Goal: Task Accomplishment & Management: Complete application form

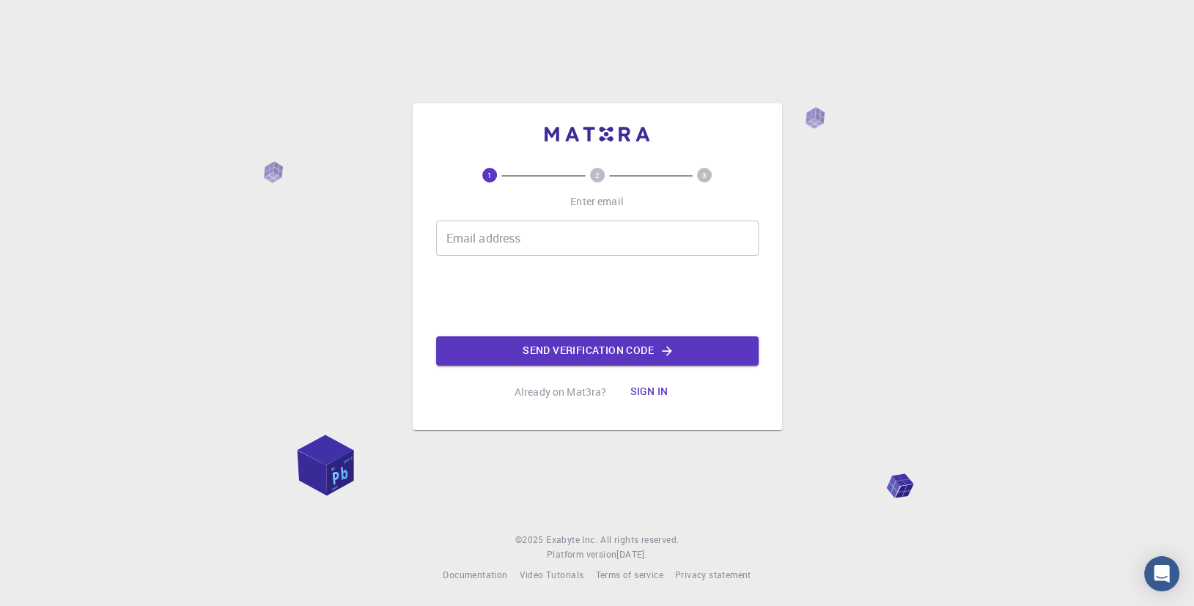
click at [532, 237] on input "Email address" at bounding box center [597, 238] width 322 height 35
click at [541, 233] on input "Email address" at bounding box center [597, 238] width 322 height 35
type input "[EMAIL_ADDRESS][DOMAIN_NAME]"
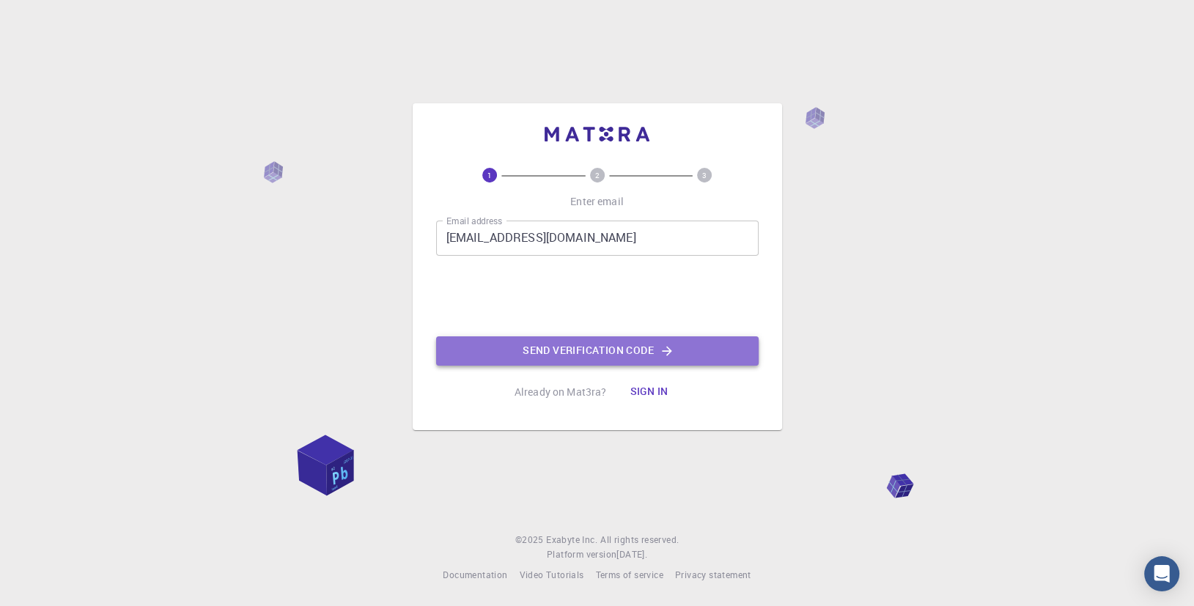
click at [574, 341] on button "Send verification code" at bounding box center [597, 350] width 322 height 29
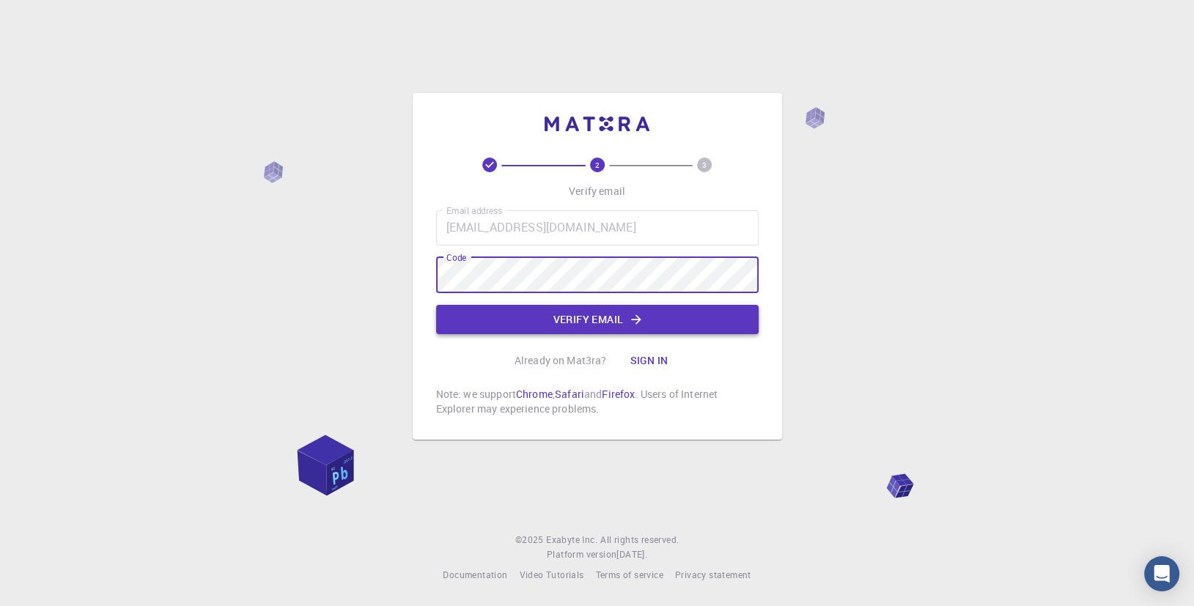
click at [625, 317] on button "Verify email" at bounding box center [597, 319] width 322 height 29
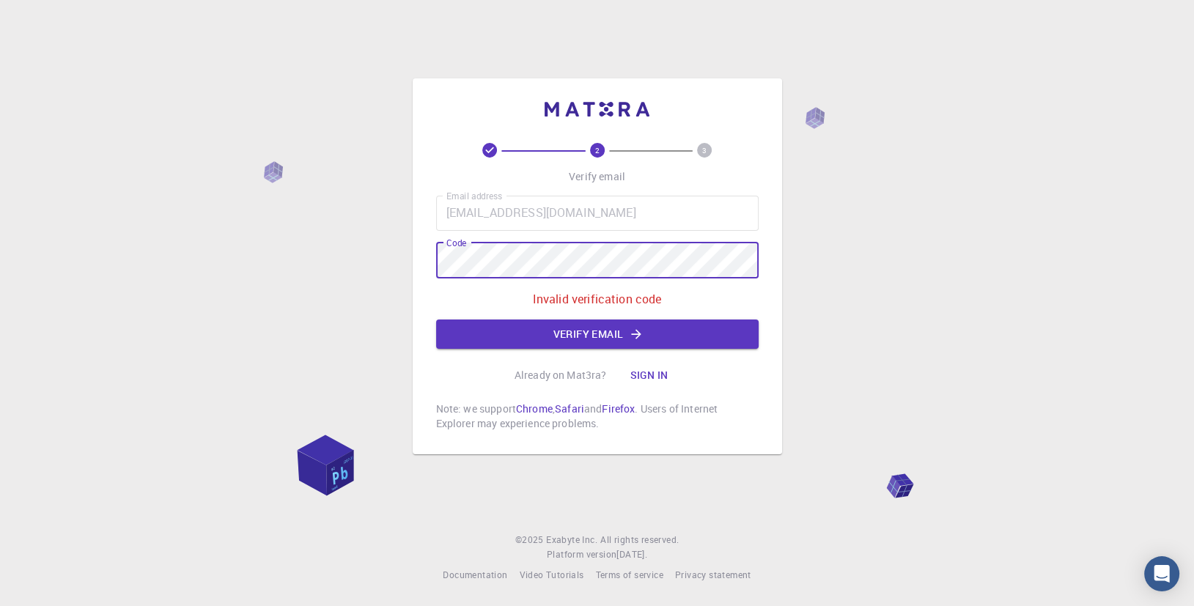
click at [394, 239] on div "2 3 Verify email Email address [EMAIL_ADDRESS][DOMAIN_NAME] Email address Code …" at bounding box center [597, 303] width 1194 height 606
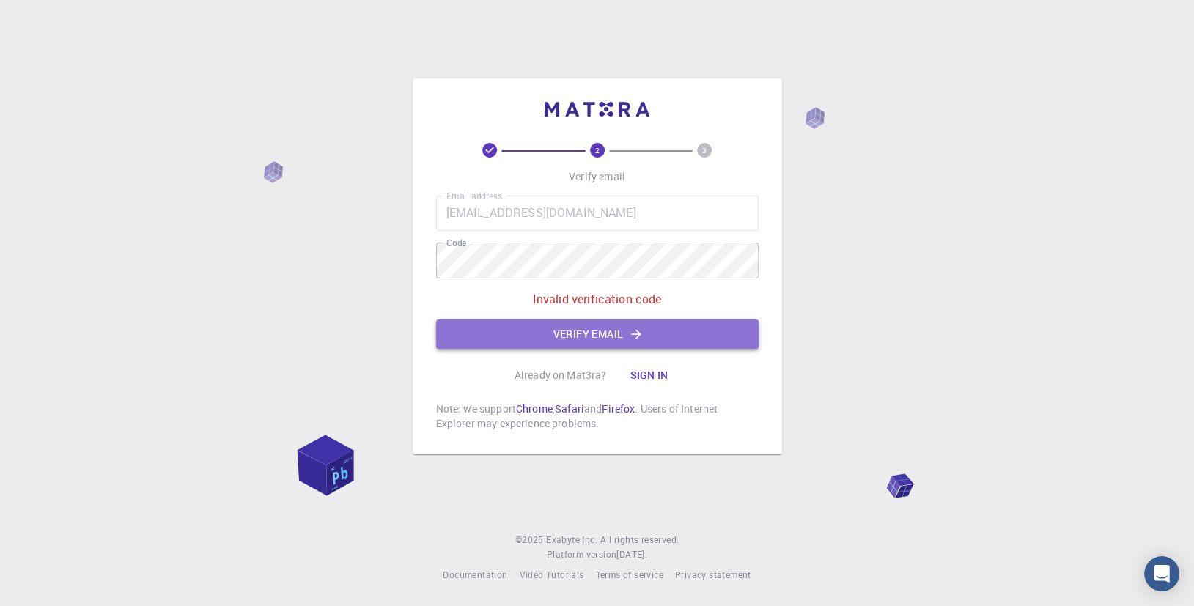
click at [595, 339] on button "Verify email" at bounding box center [597, 334] width 322 height 29
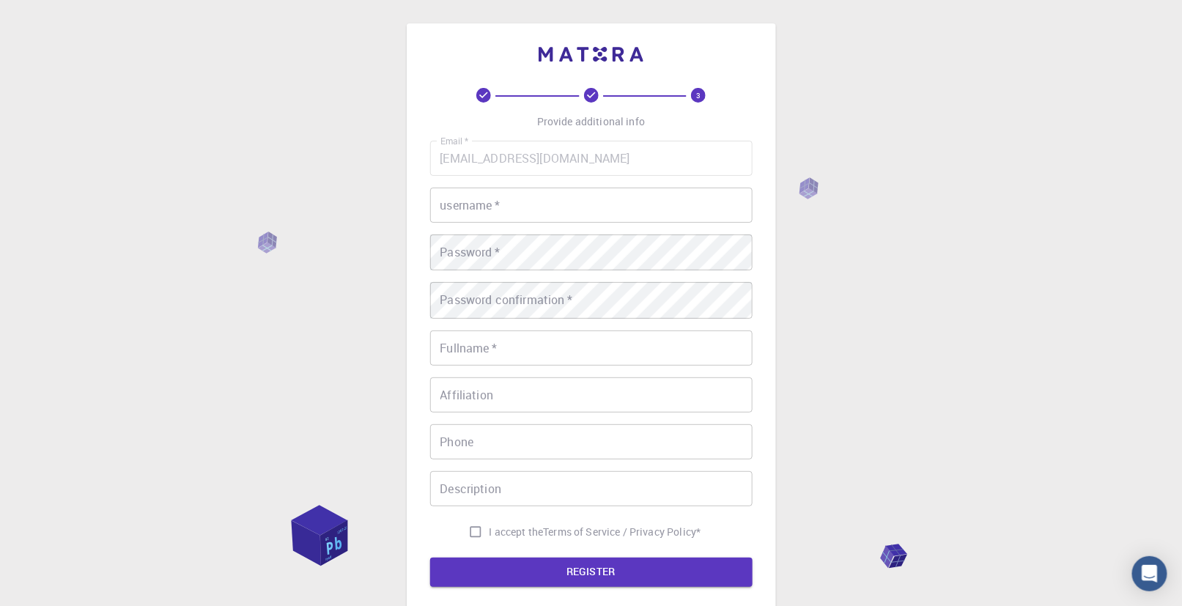
click at [620, 210] on input "username   *" at bounding box center [591, 205] width 322 height 35
type input "zhav"
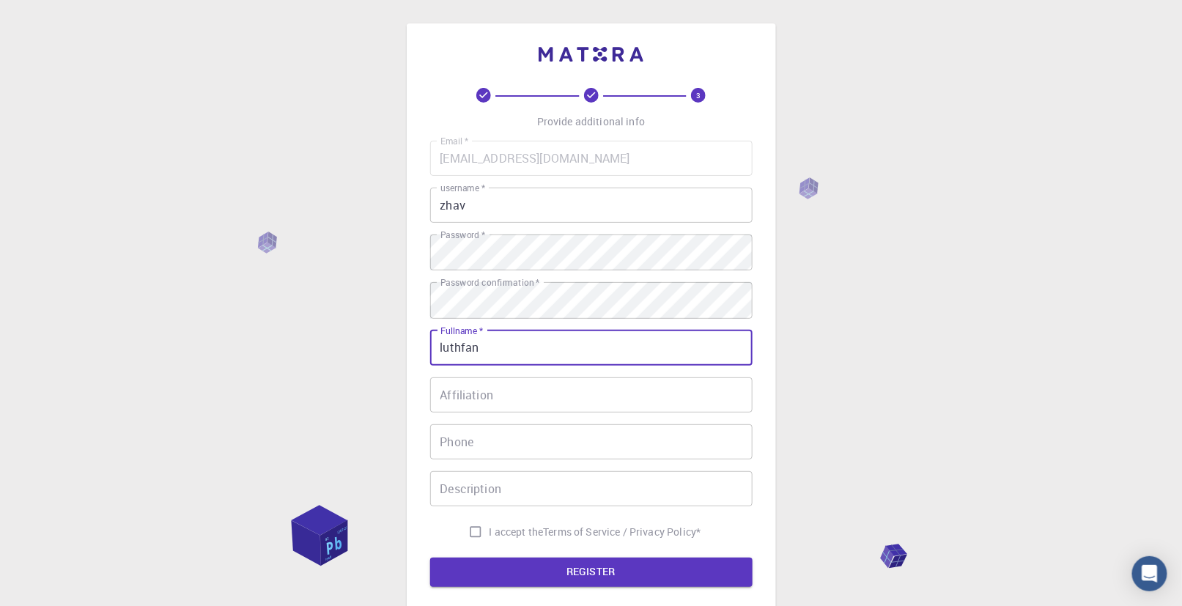
type input "luthfan"
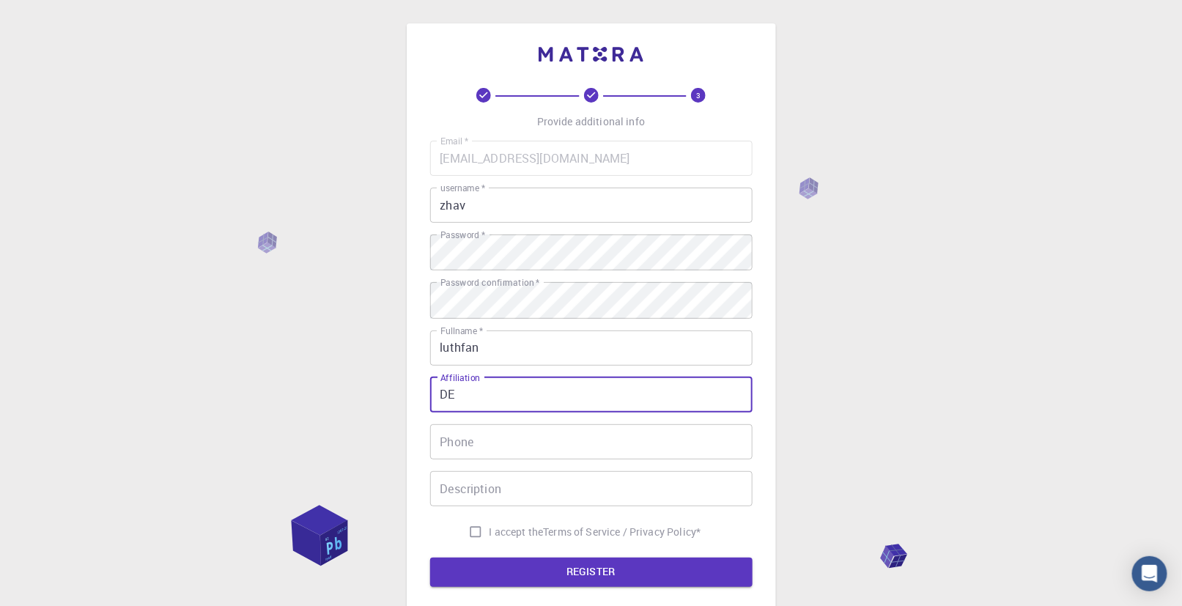
type input "D"
type input "somewheregoof"
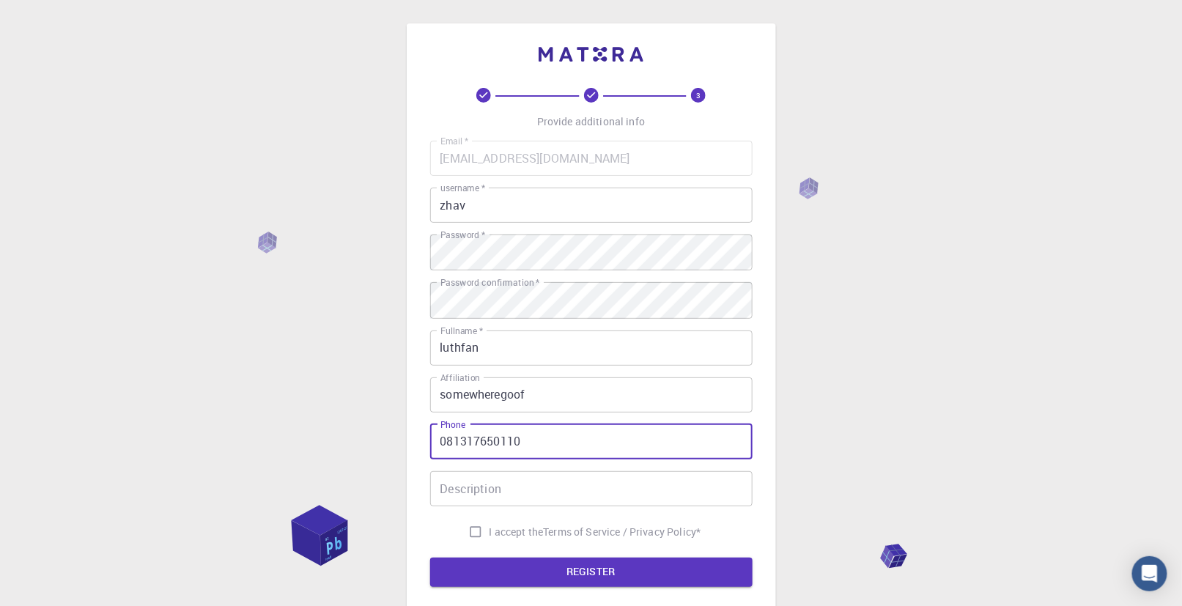
type input "081317650110"
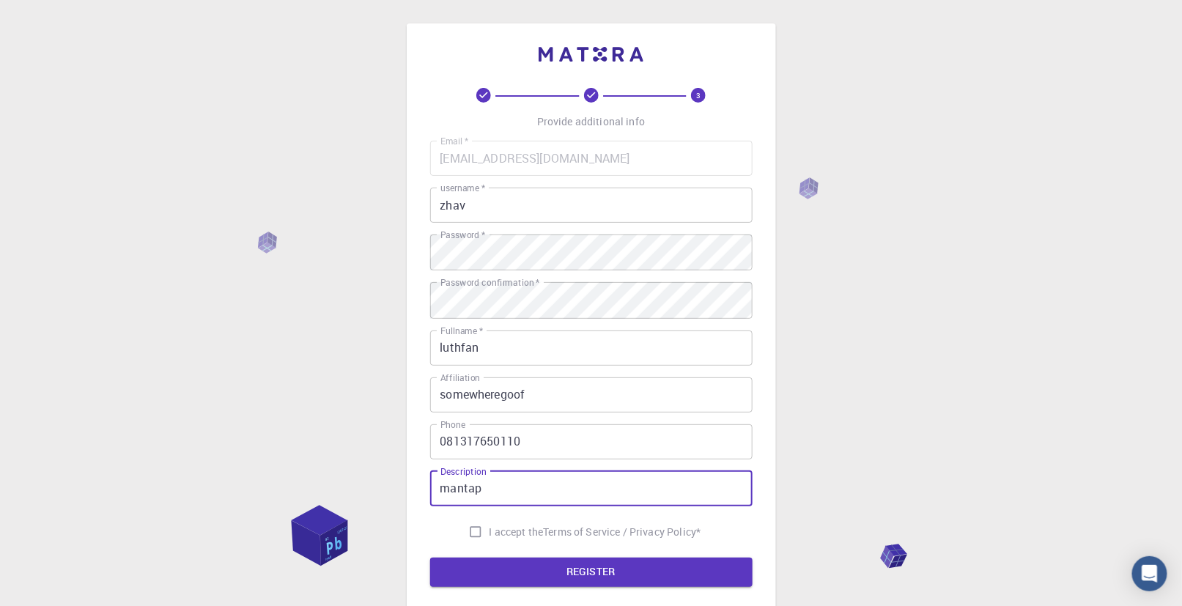
scroll to position [153, 0]
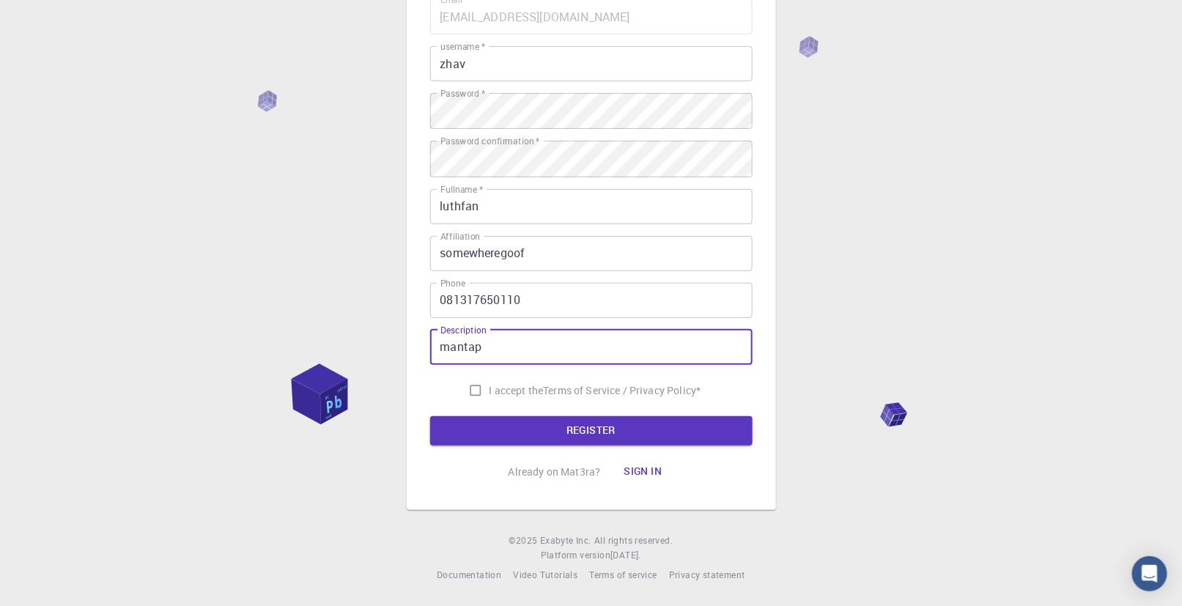
type input "mantap"
click at [465, 388] on input "I accept the Terms of Service / Privacy Policy *" at bounding box center [476, 391] width 28 height 28
checkbox input "true"
click at [554, 421] on button "REGISTER" at bounding box center [591, 430] width 322 height 29
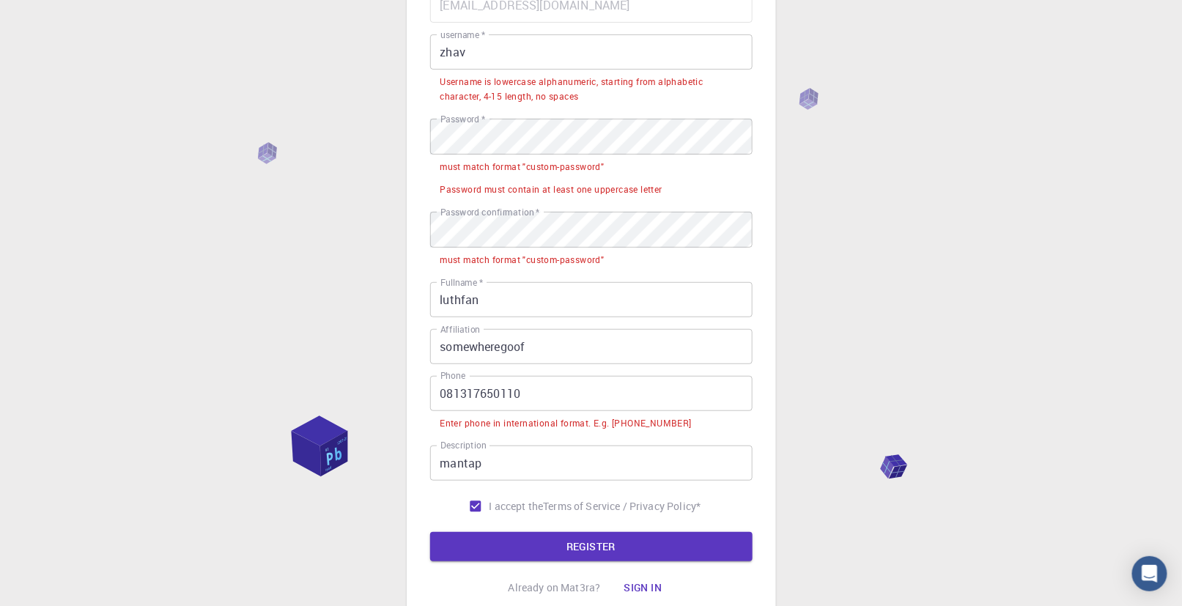
scroll to position [56, 0]
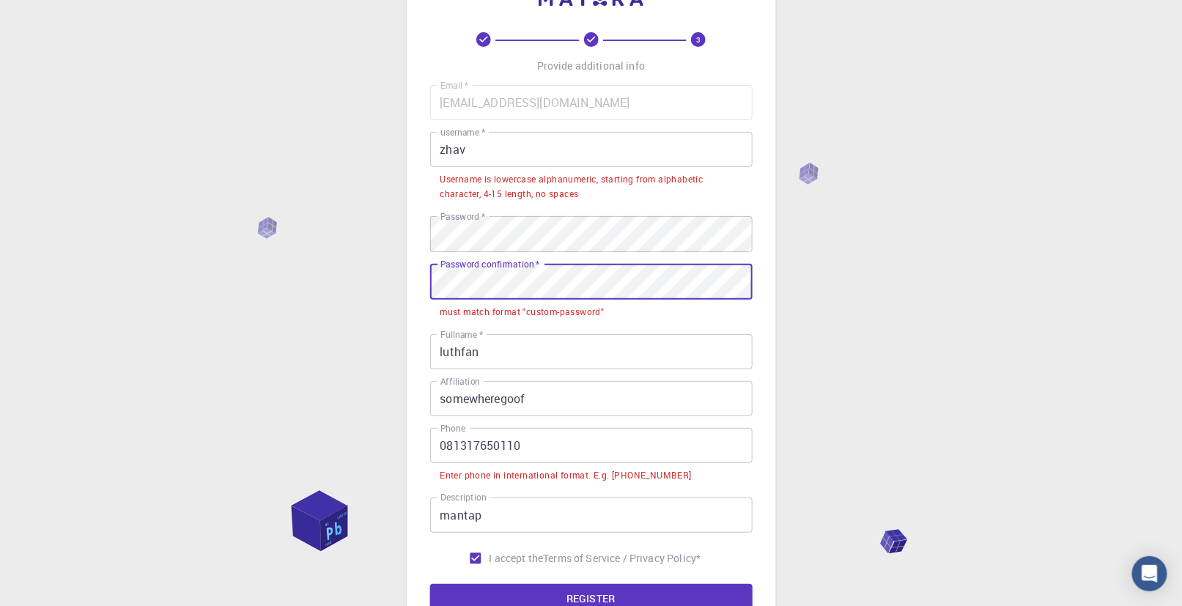
click at [590, 408] on input "somewheregoof" at bounding box center [591, 398] width 322 height 35
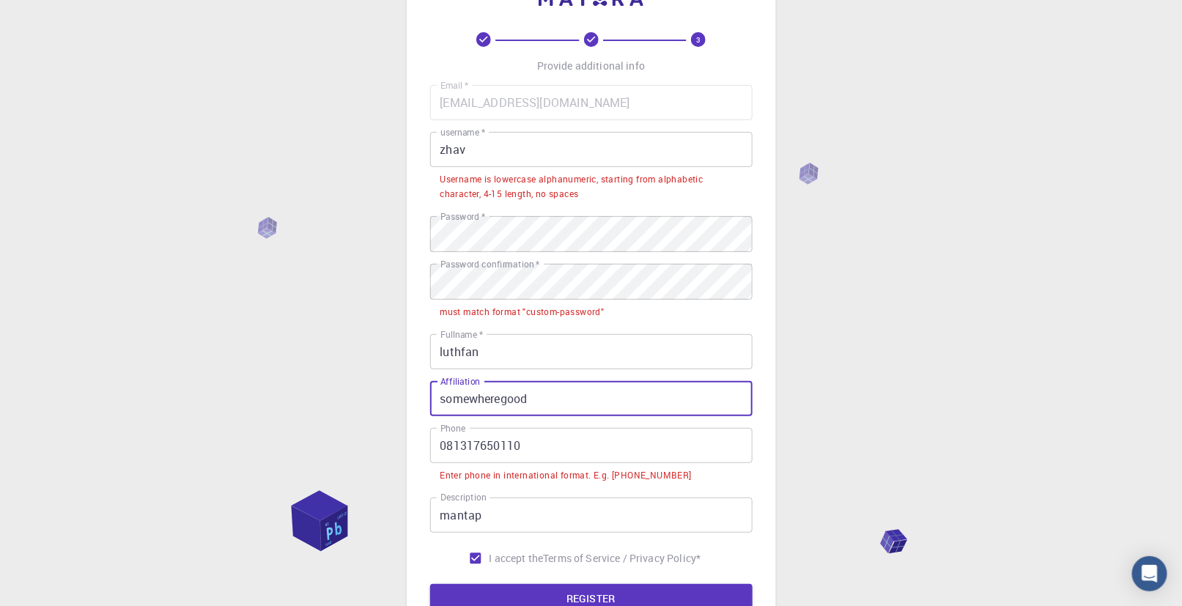
type input "somewheregood"
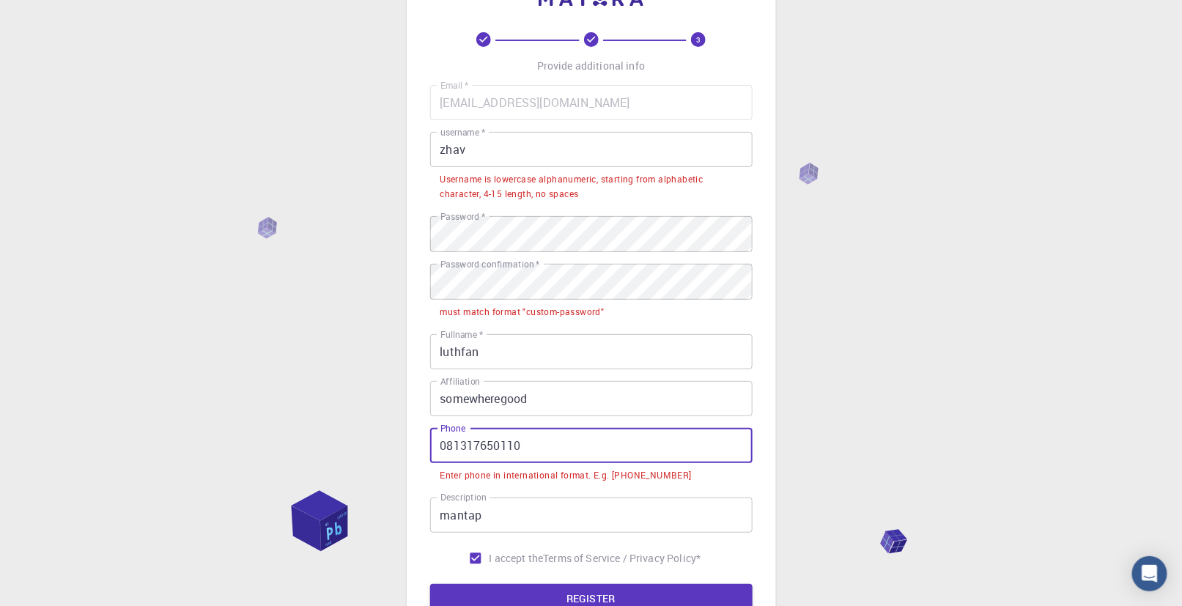
drag, startPoint x: 456, startPoint y: 457, endPoint x: 436, endPoint y: 456, distance: 19.8
click at [436, 456] on input "081317650110" at bounding box center [591, 445] width 322 height 35
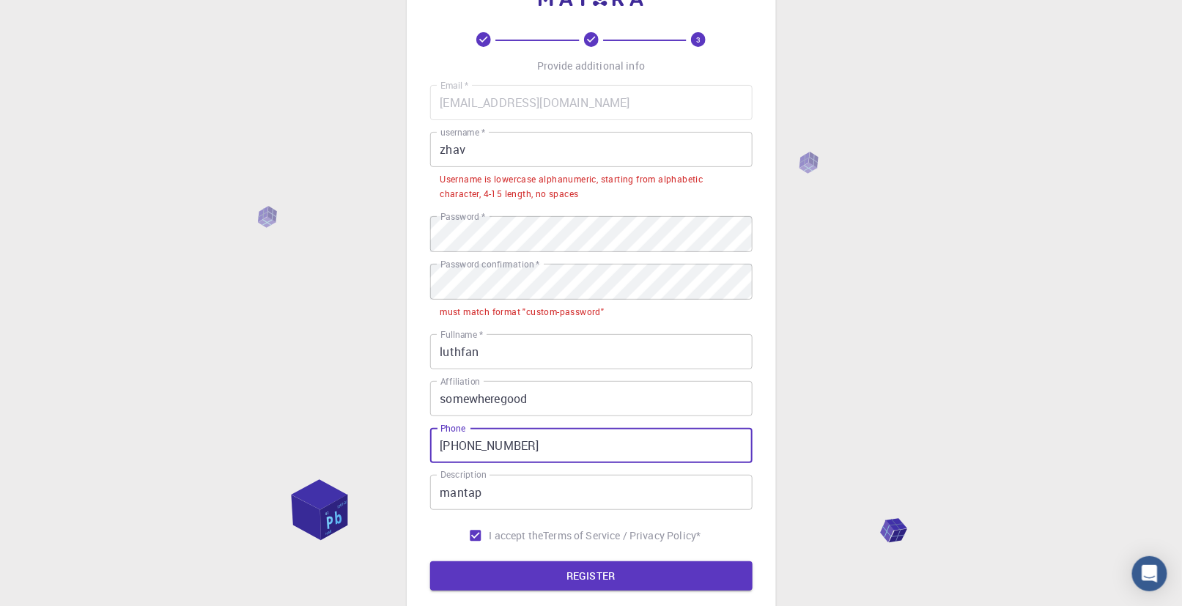
type input "[PHONE_NUMBER]"
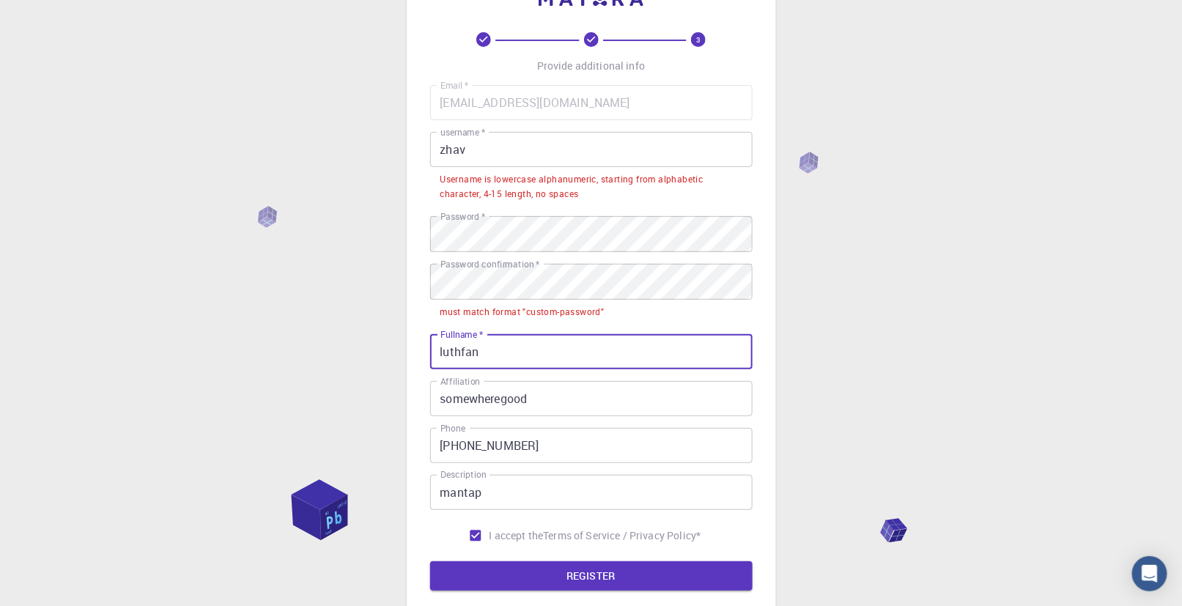
drag, startPoint x: 523, startPoint y: 360, endPoint x: 389, endPoint y: 349, distance: 134.6
click at [389, 349] on div "3 Provide additional info Email   * [EMAIL_ADDRESS][DOMAIN_NAME] Email   * user…" at bounding box center [591, 348] width 1182 height 808
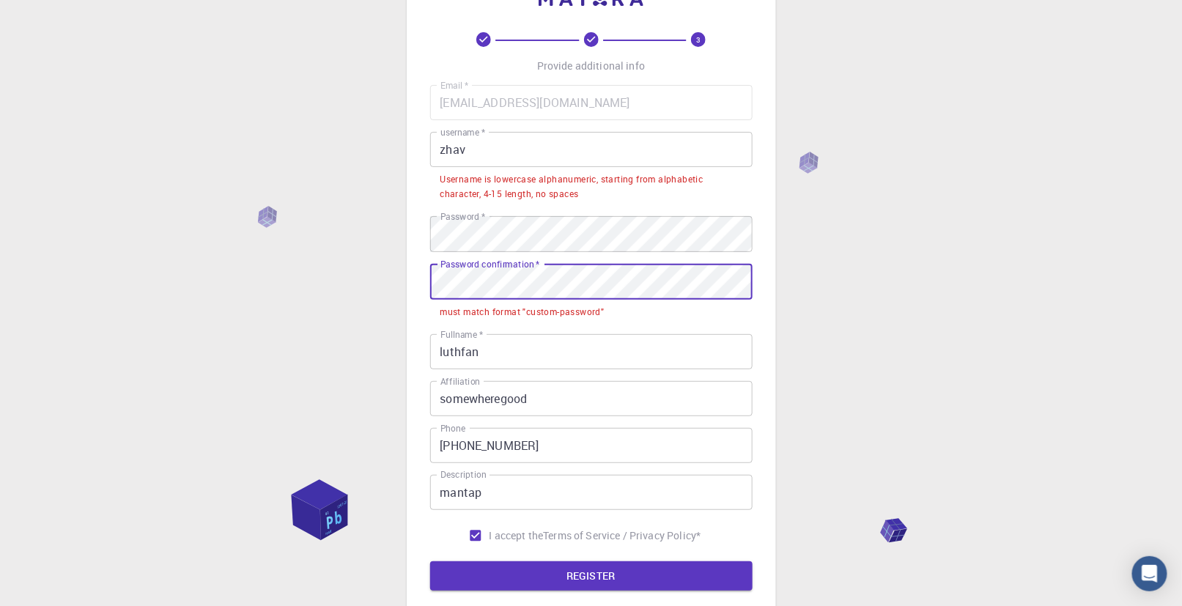
click at [386, 279] on div "3 Provide additional info Email   * [EMAIL_ADDRESS][DOMAIN_NAME] Email   * user…" at bounding box center [591, 348] width 1182 height 808
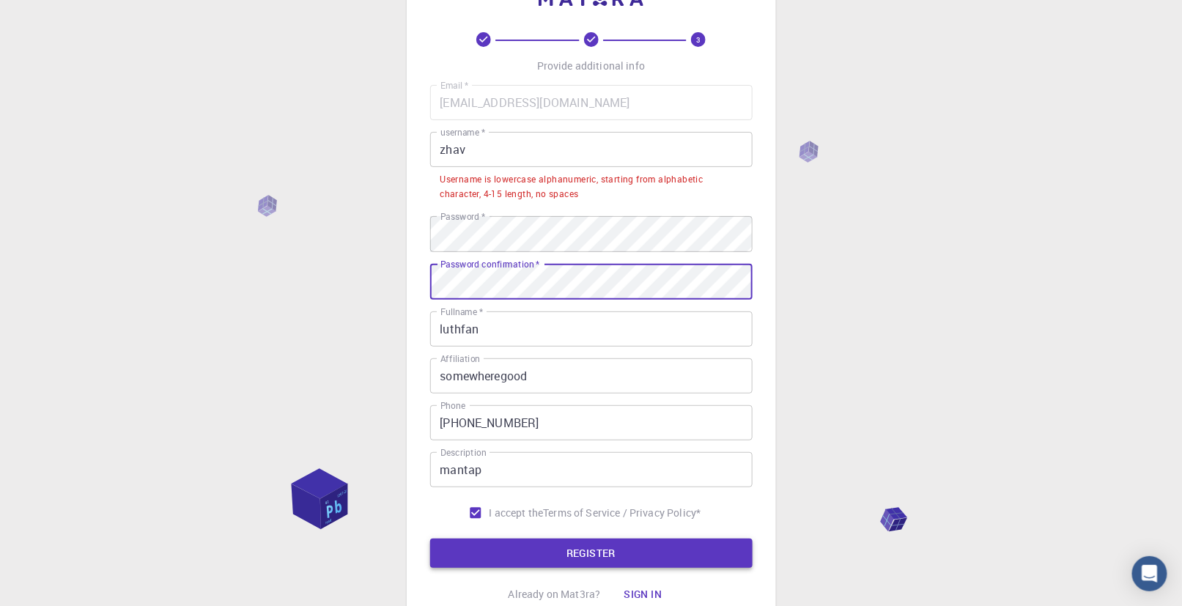
click at [646, 567] on button "REGISTER" at bounding box center [591, 553] width 322 height 29
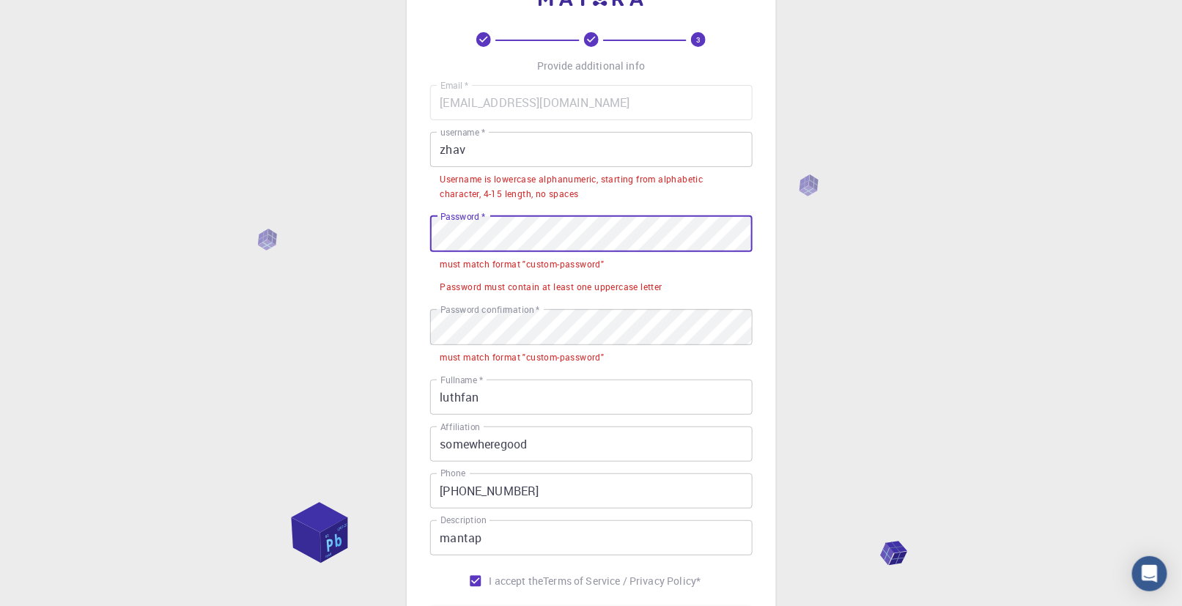
click at [532, 149] on input "zhav" at bounding box center [591, 149] width 322 height 35
click at [353, 220] on div "3 Provide additional info Email   * [EMAIL_ADDRESS][DOMAIN_NAME] Email   * user…" at bounding box center [591, 370] width 1182 height 853
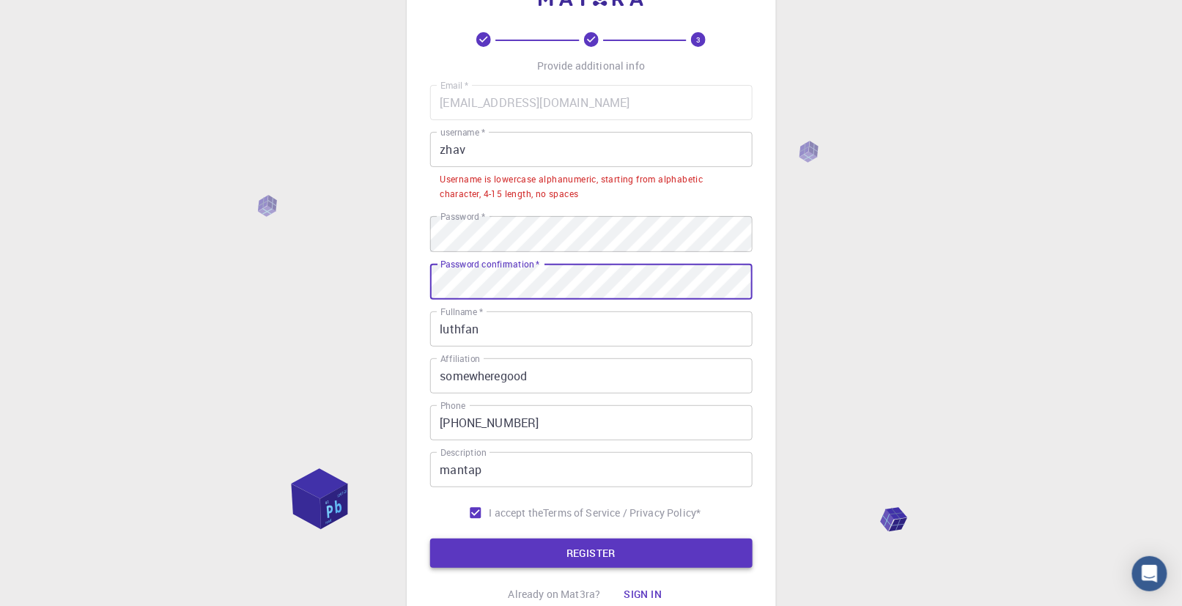
click at [629, 559] on button "REGISTER" at bounding box center [591, 553] width 322 height 29
click at [527, 155] on input "zhav" at bounding box center [591, 149] width 322 height 35
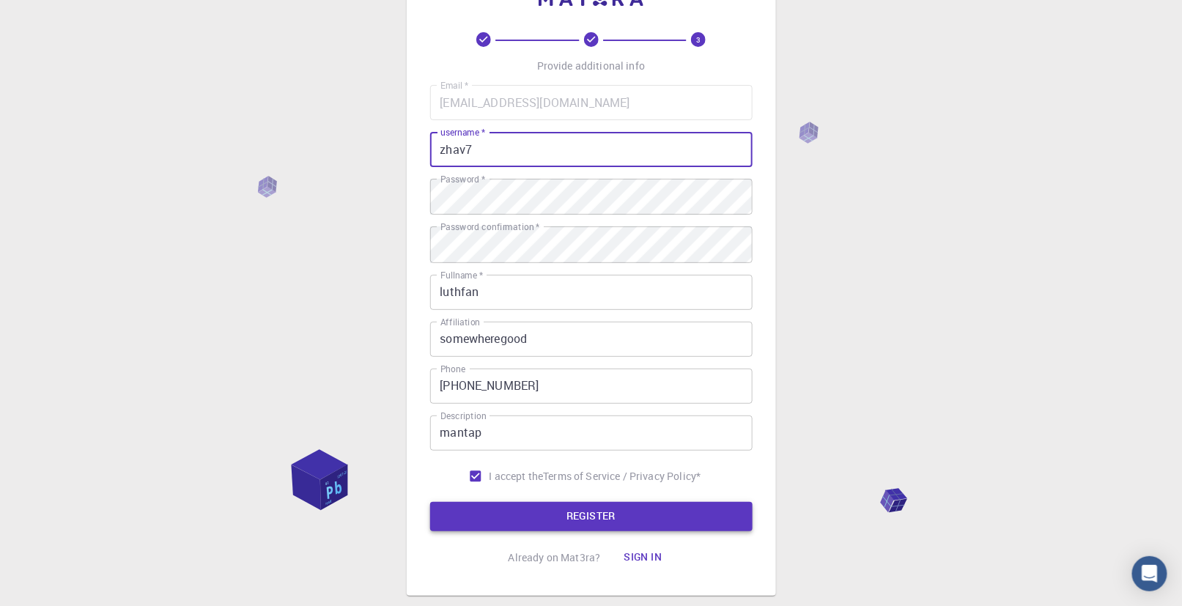
type input "zhav7"
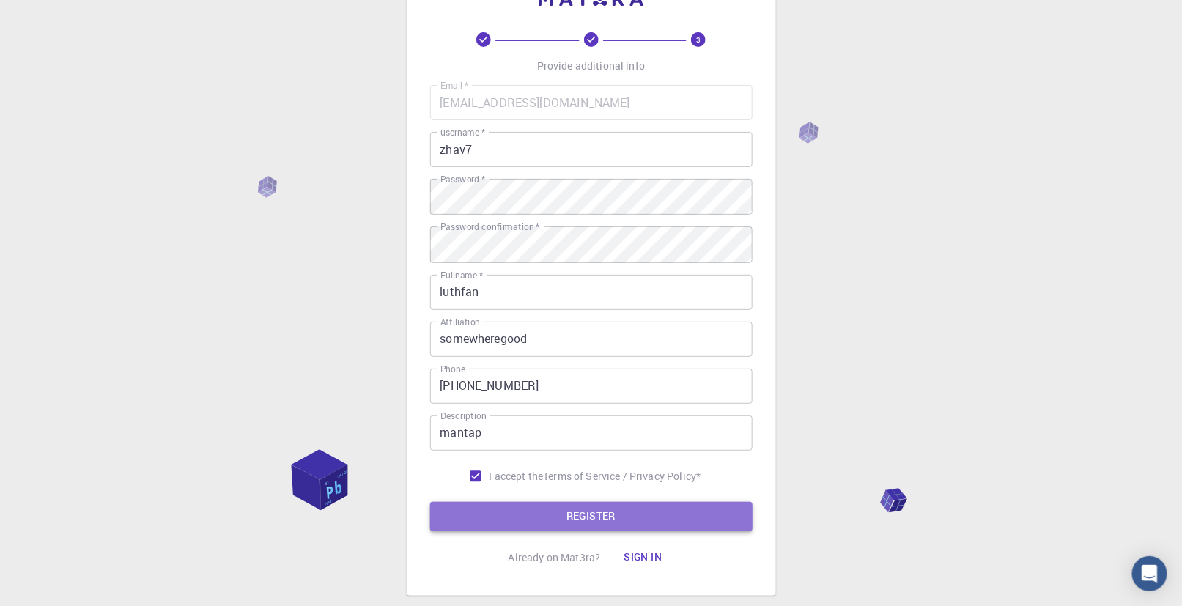
click at [620, 526] on button "REGISTER" at bounding box center [591, 516] width 322 height 29
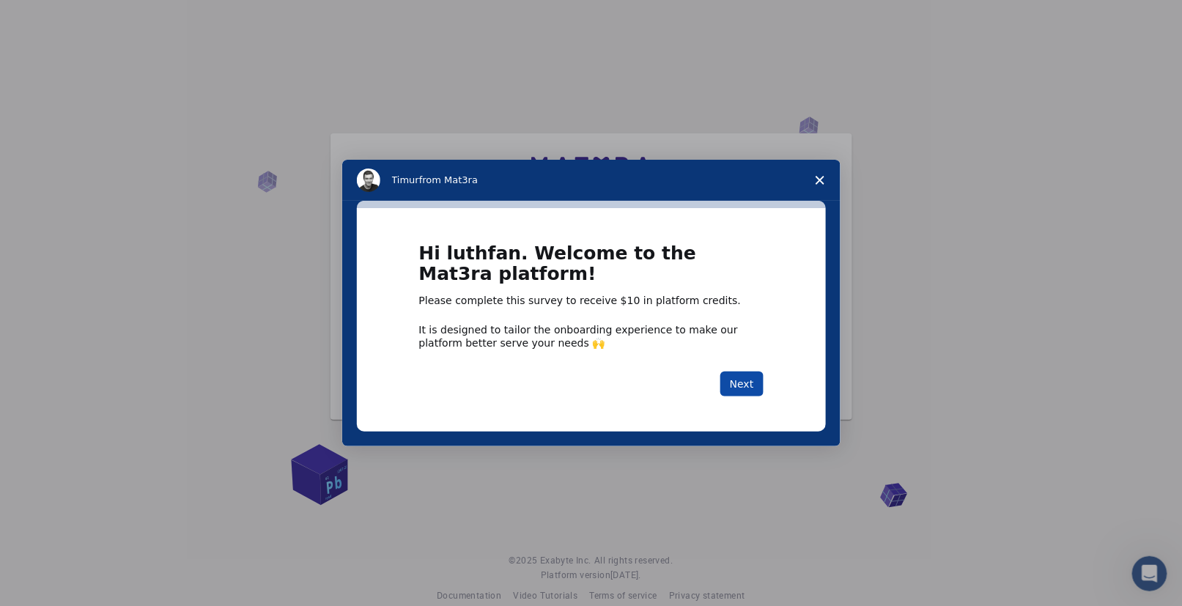
click at [758, 383] on button "Next" at bounding box center [741, 384] width 43 height 25
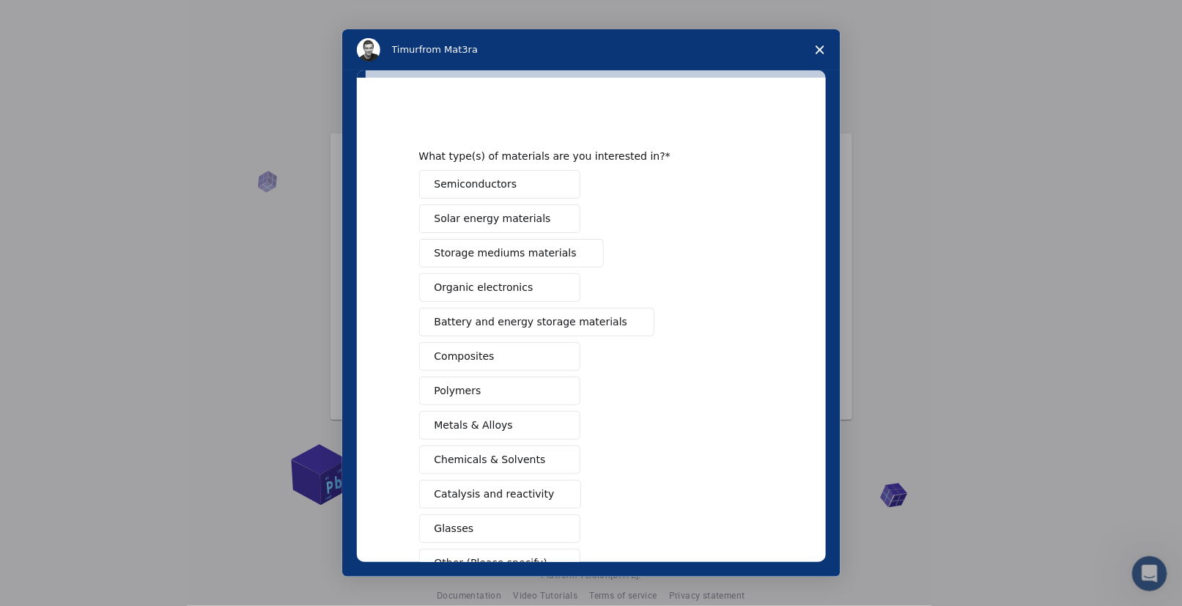
click at [554, 280] on button "Organic electronics" at bounding box center [499, 287] width 161 height 29
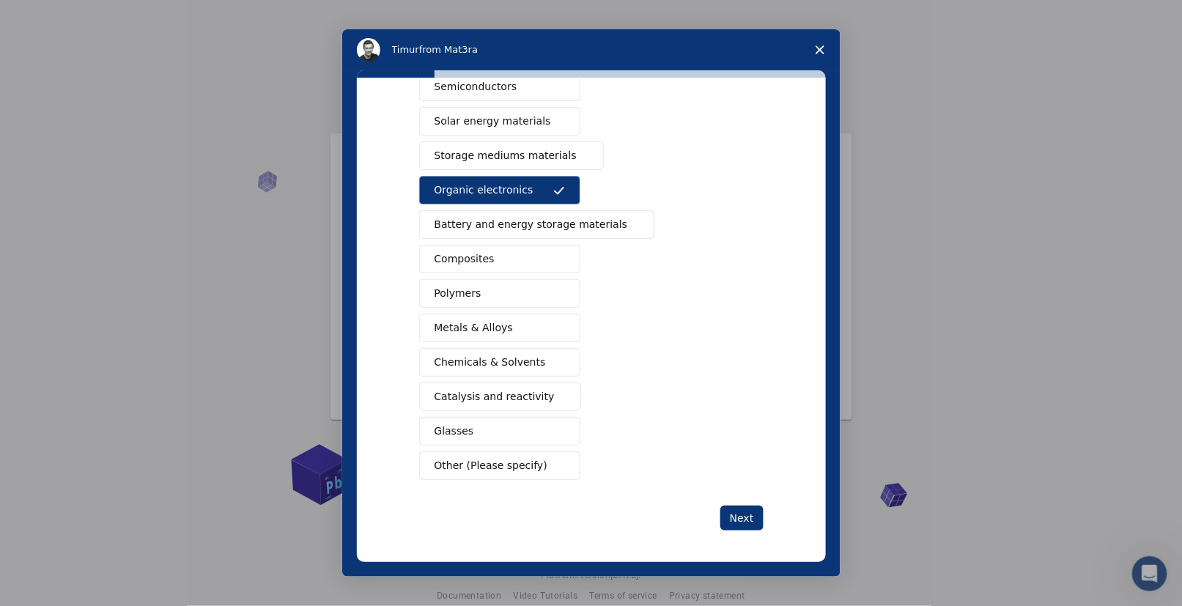
scroll to position [23, 0]
click at [740, 515] on button "Next" at bounding box center [741, 518] width 43 height 25
click at [545, 327] on button "Metals & Alloys" at bounding box center [499, 328] width 161 height 29
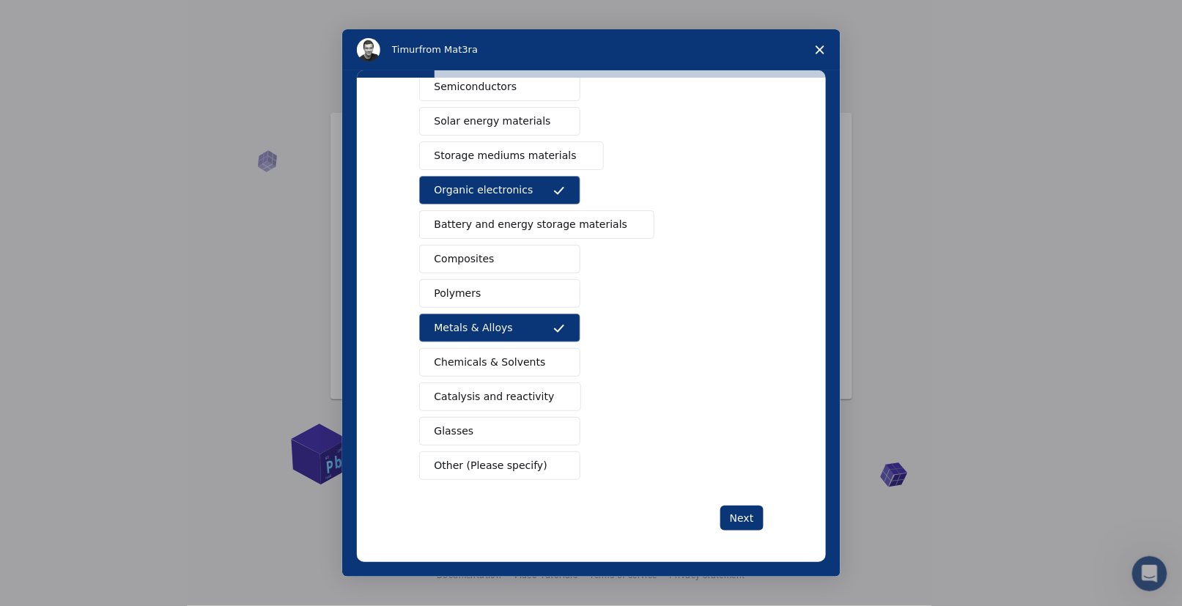
scroll to position [0, 0]
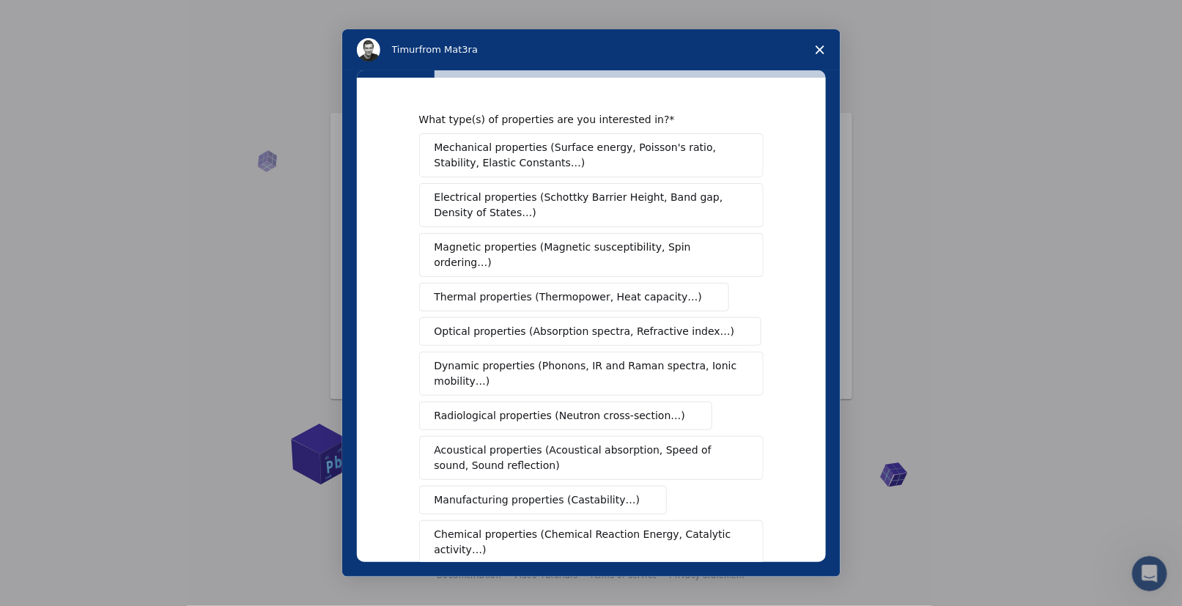
click at [616, 461] on button "Acoustical properties (Acoustical absorption, Speed of sound, Sound reflection)" at bounding box center [591, 458] width 344 height 44
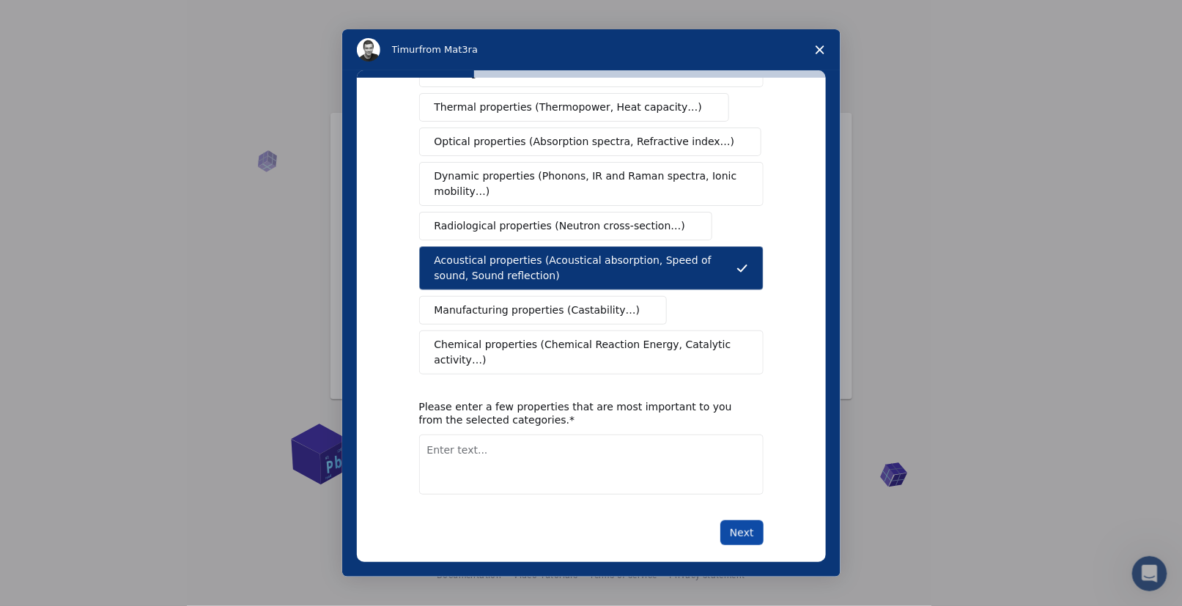
click at [742, 520] on button "Next" at bounding box center [741, 532] width 43 height 25
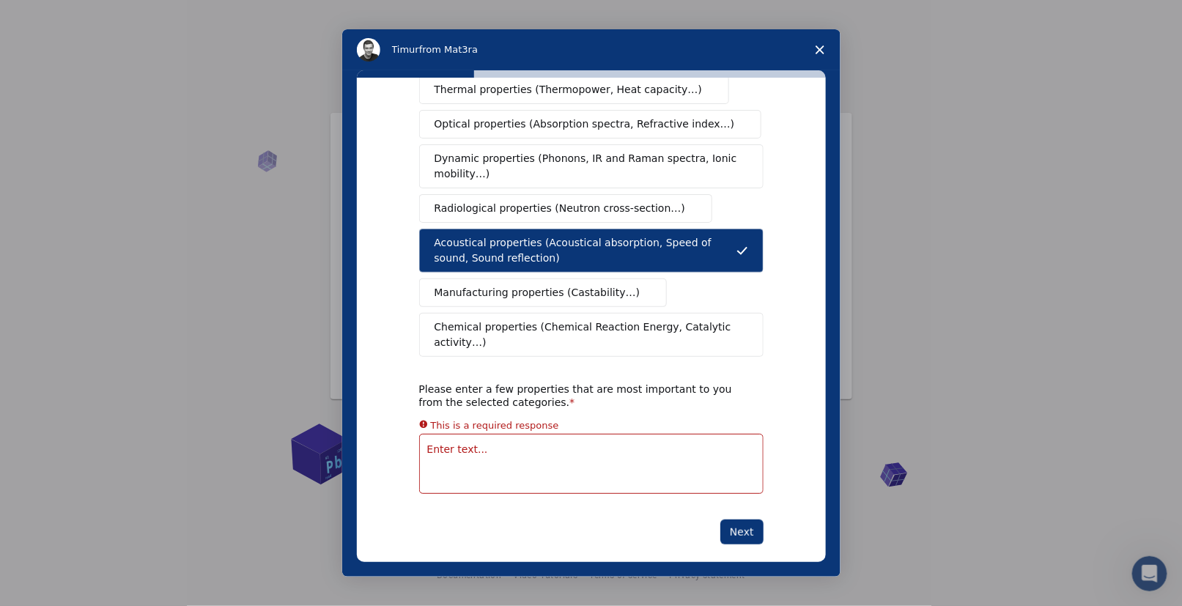
click at [688, 452] on textarea "Enter text..." at bounding box center [591, 464] width 344 height 60
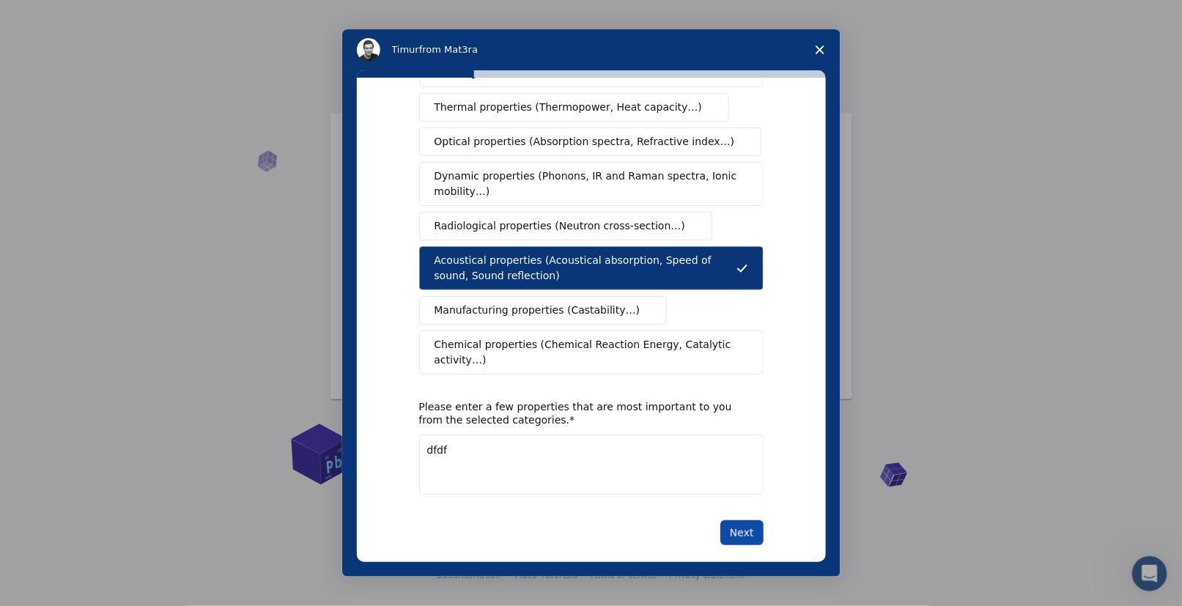
type textarea "dfdf"
click at [743, 520] on button "Next" at bounding box center [741, 532] width 43 height 25
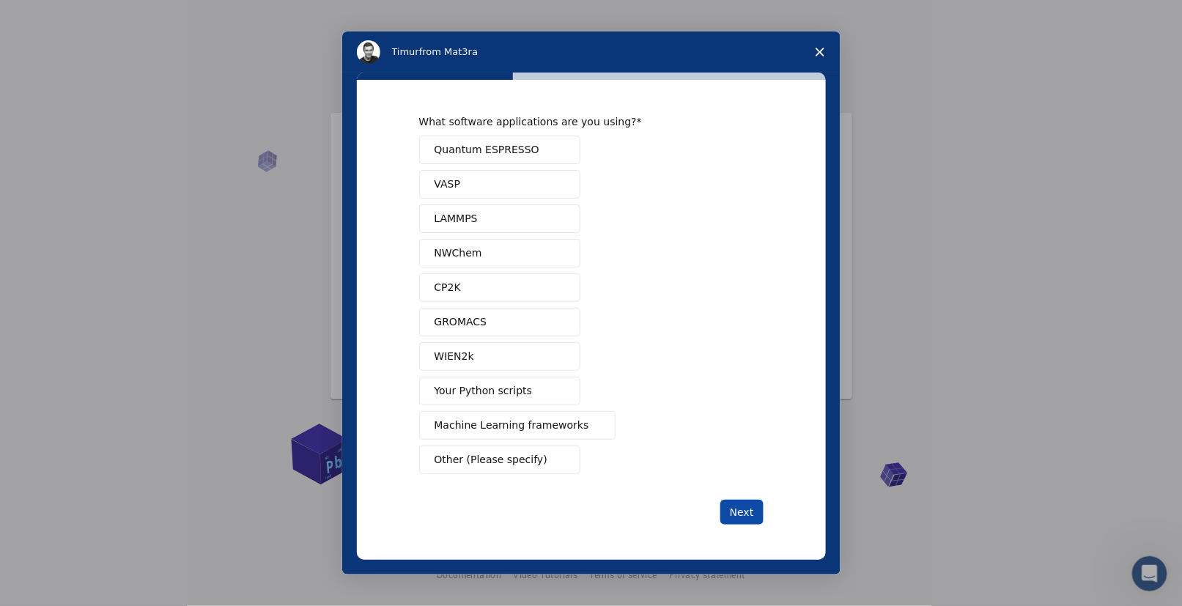
scroll to position [0, 0]
drag, startPoint x: 747, startPoint y: 510, endPoint x: 821, endPoint y: 243, distance: 276.9
click at [761, 486] on div "What software applications are you using? Quantum ESPRESSO VASP LAMMPS NWChem C…" at bounding box center [591, 320] width 344 height 410
click at [820, 46] on span "Close survey" at bounding box center [820, 52] width 41 height 41
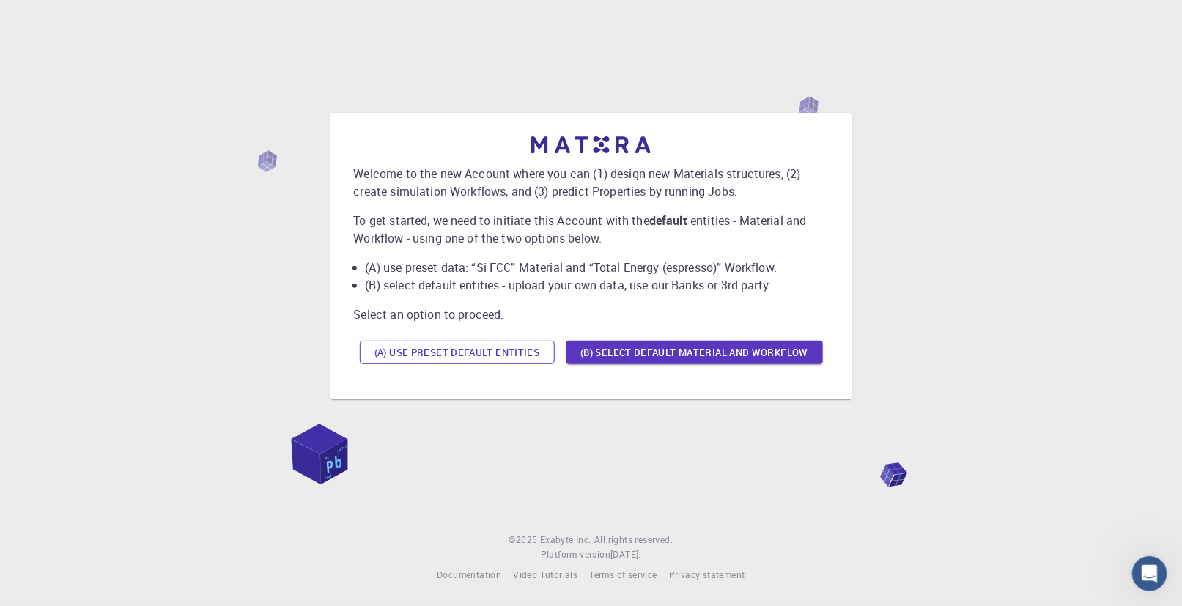
click at [512, 353] on button "(A) Use preset default entities" at bounding box center [457, 352] width 195 height 23
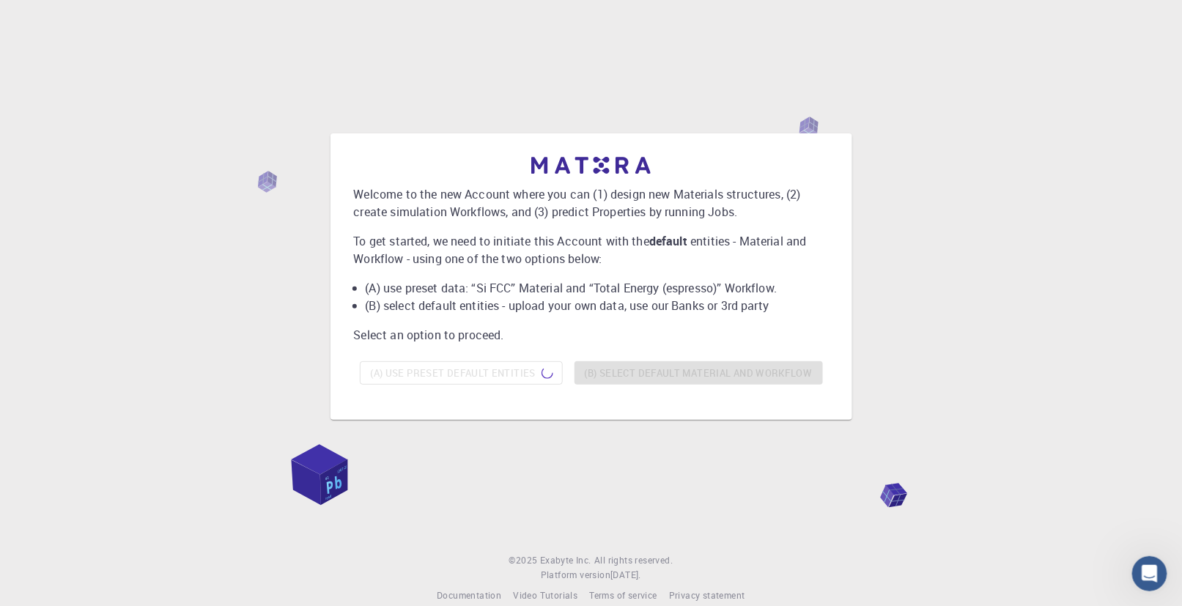
scroll to position [23, 0]
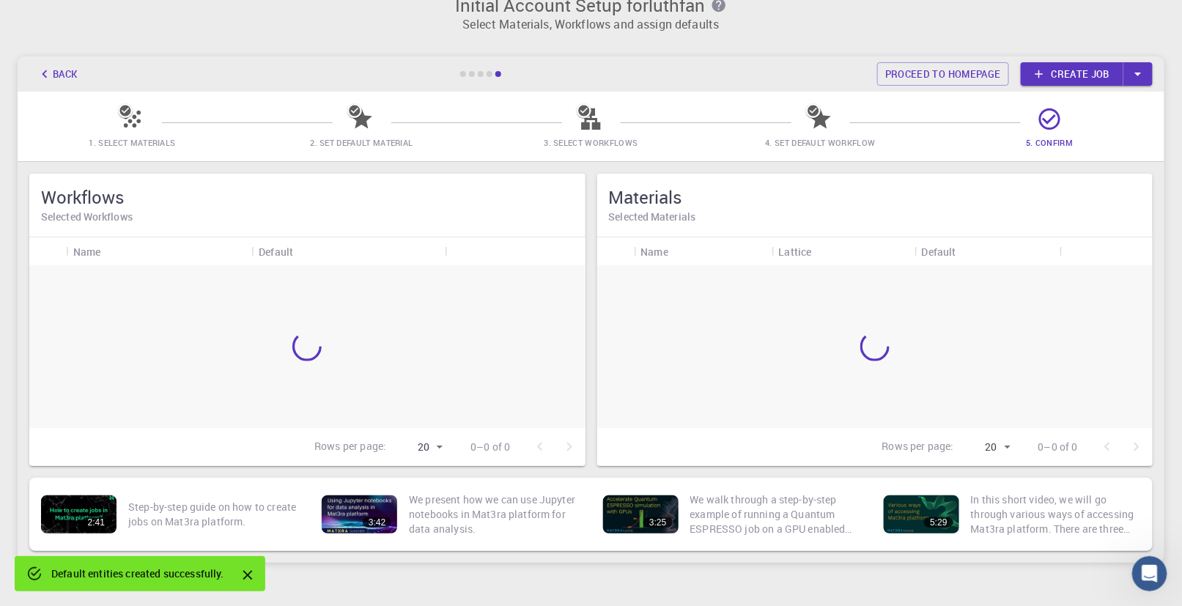
click at [778, 179] on div "Materials Selected Materials" at bounding box center [875, 206] width 556 height 64
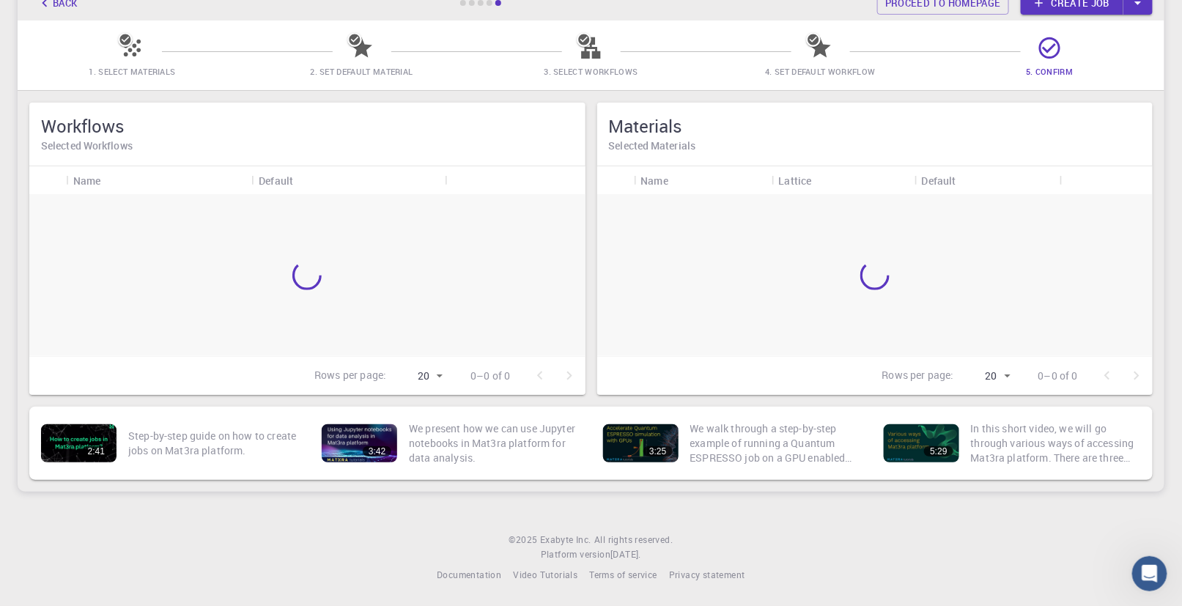
scroll to position [0, 0]
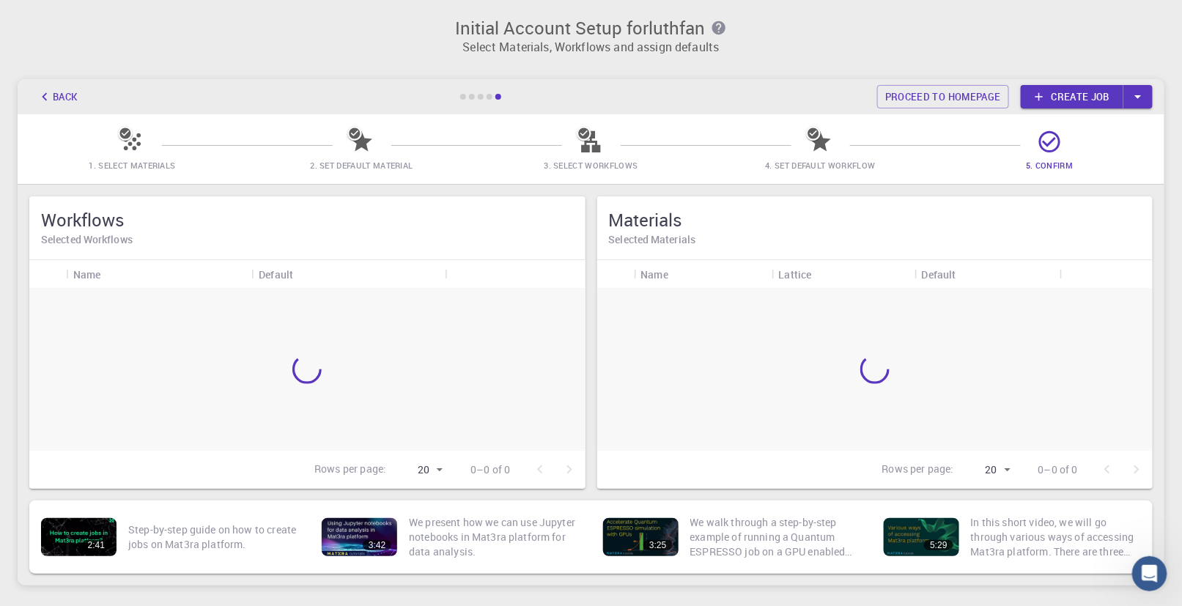
click at [1116, 92] on link "Create job" at bounding box center [1072, 96] width 103 height 23
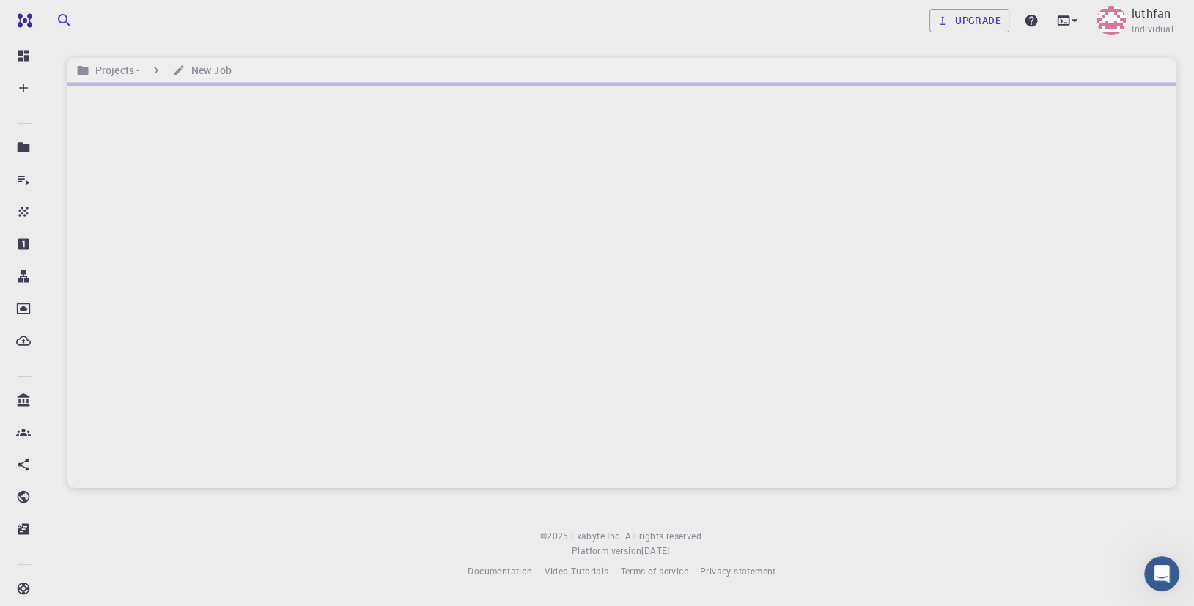
click at [74, 19] on button "button" at bounding box center [64, 20] width 29 height 29
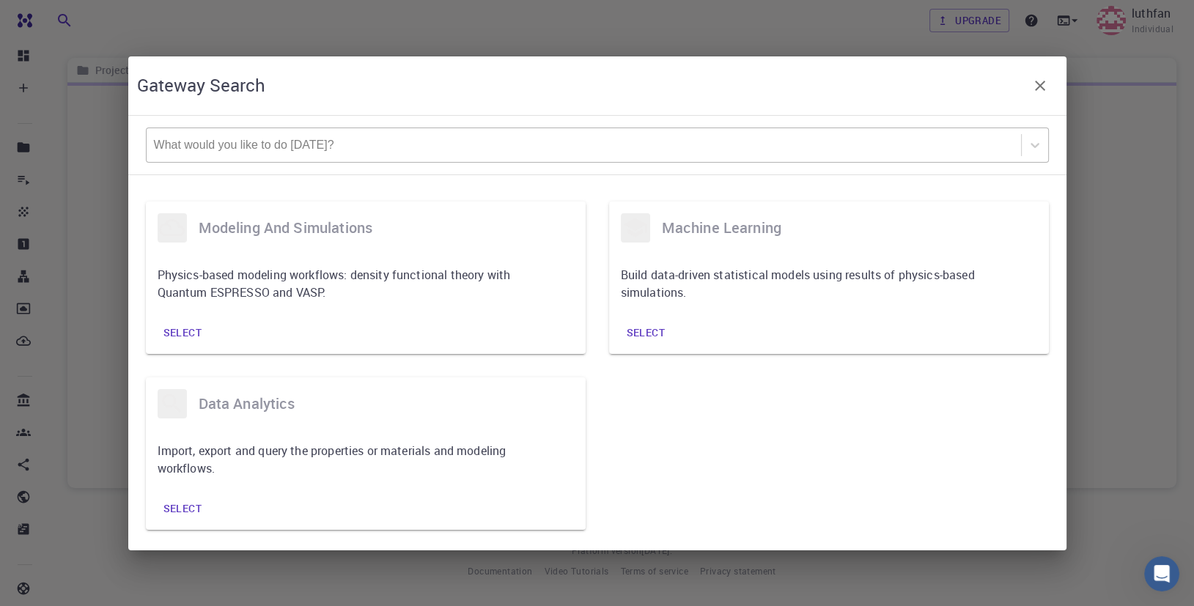
click at [323, 151] on div at bounding box center [584, 145] width 860 height 16
click at [1119, 298] on div "Gateway Search What would you like to do [DATE]? modeling and simulations Physi…" at bounding box center [597, 303] width 1194 height 606
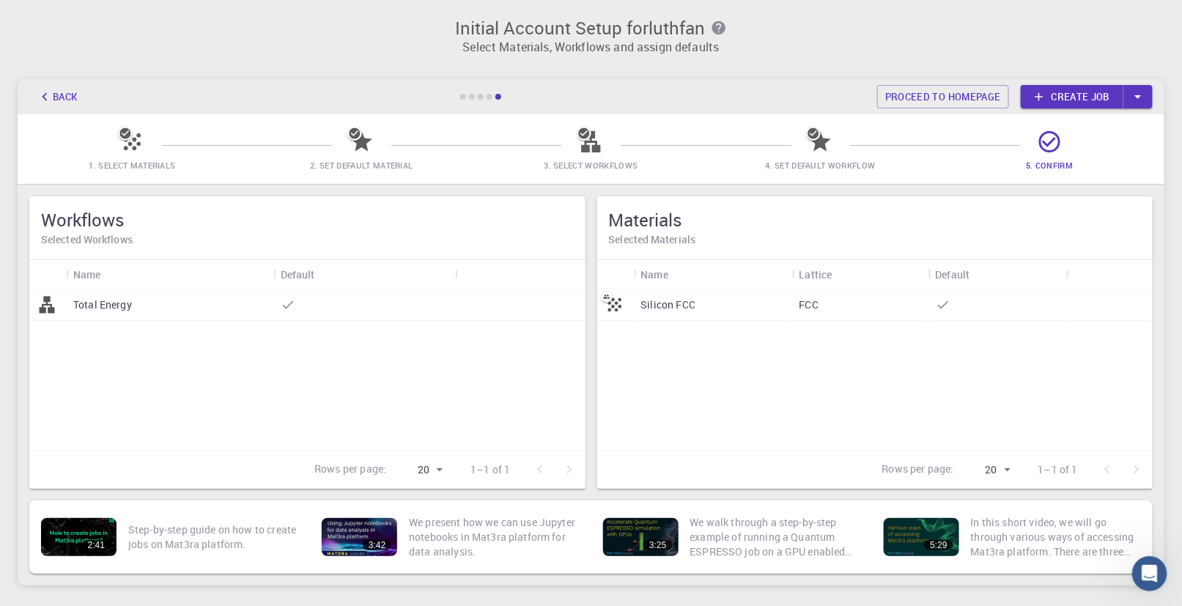
click at [125, 150] on icon at bounding box center [132, 141] width 17 height 17
click at [1038, 103] on icon at bounding box center [1039, 96] width 13 height 13
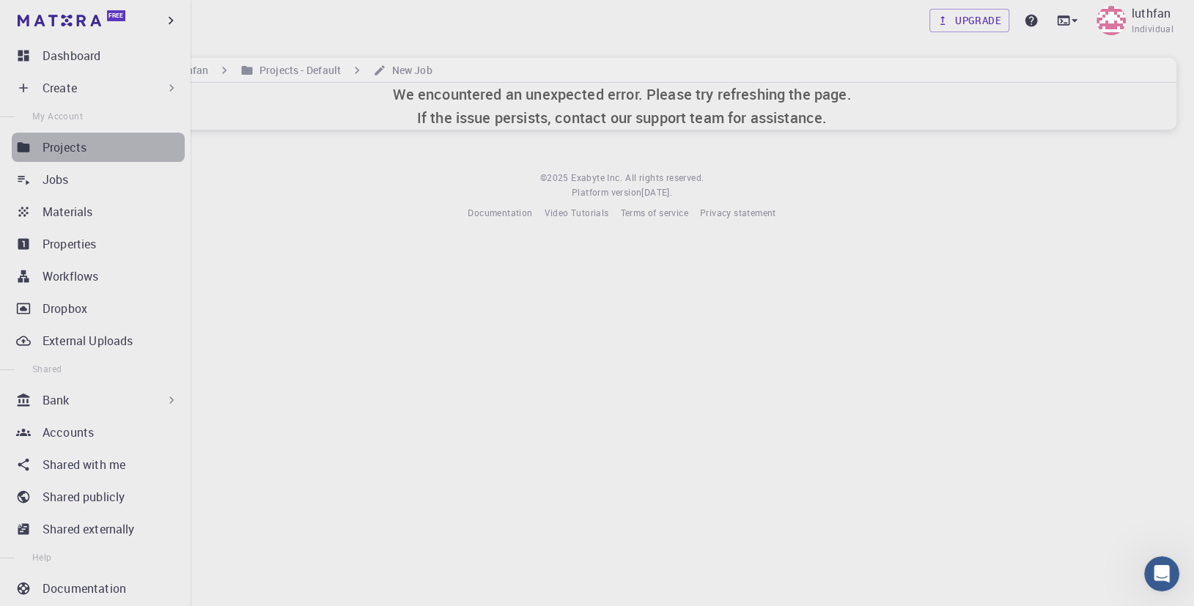
click at [117, 161] on link "Projects" at bounding box center [98, 147] width 173 height 29
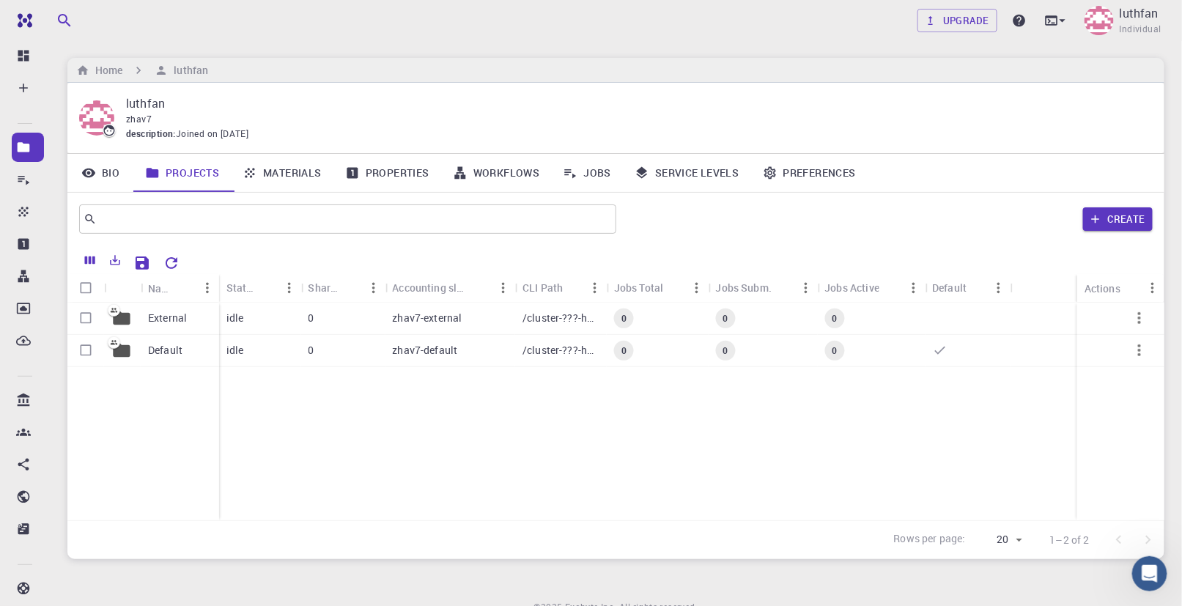
click at [293, 186] on link "Materials" at bounding box center [282, 173] width 103 height 38
